Goal: Task Accomplishment & Management: Use online tool/utility

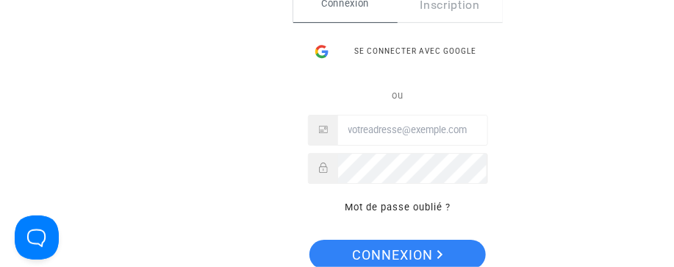
type input "[EMAIL_ADDRESS][DOMAIN_NAME]"
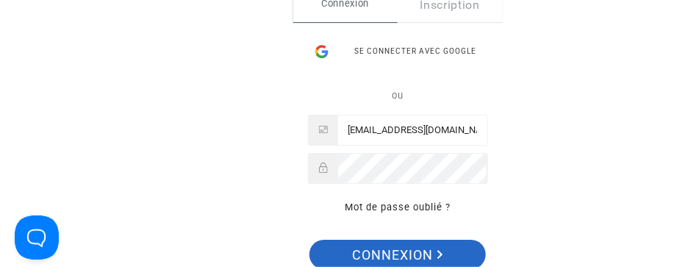
click at [384, 247] on span "Connexion" at bounding box center [398, 255] width 90 height 31
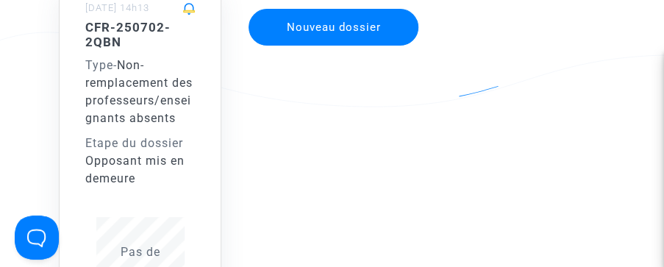
scroll to position [204, 0]
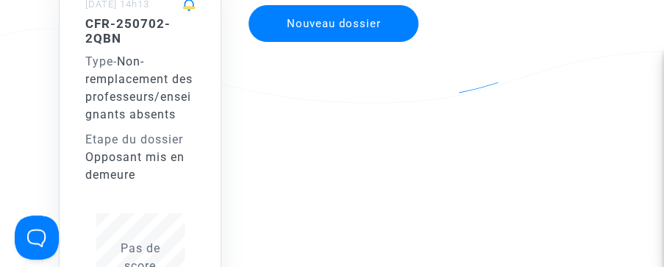
click at [190, 96] on span "Non-remplacement des professeurs/enseignants absents" at bounding box center [138, 87] width 107 height 67
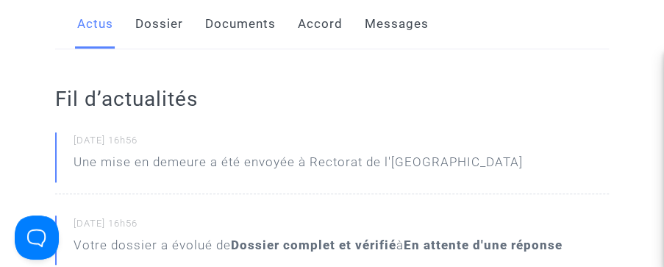
scroll to position [290, 0]
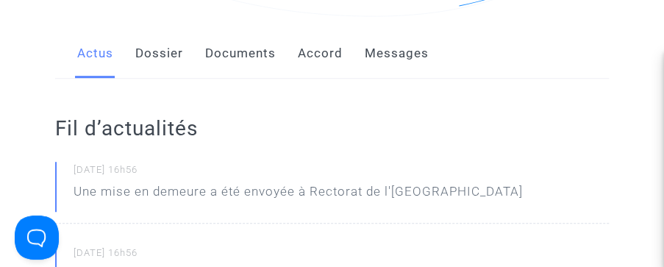
click at [335, 51] on link "Accord" at bounding box center [320, 53] width 45 height 49
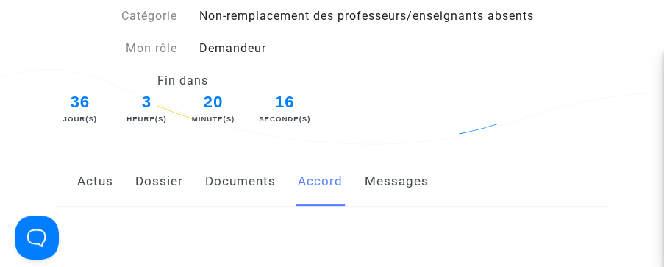
scroll to position [87, 0]
